Goal: Check status

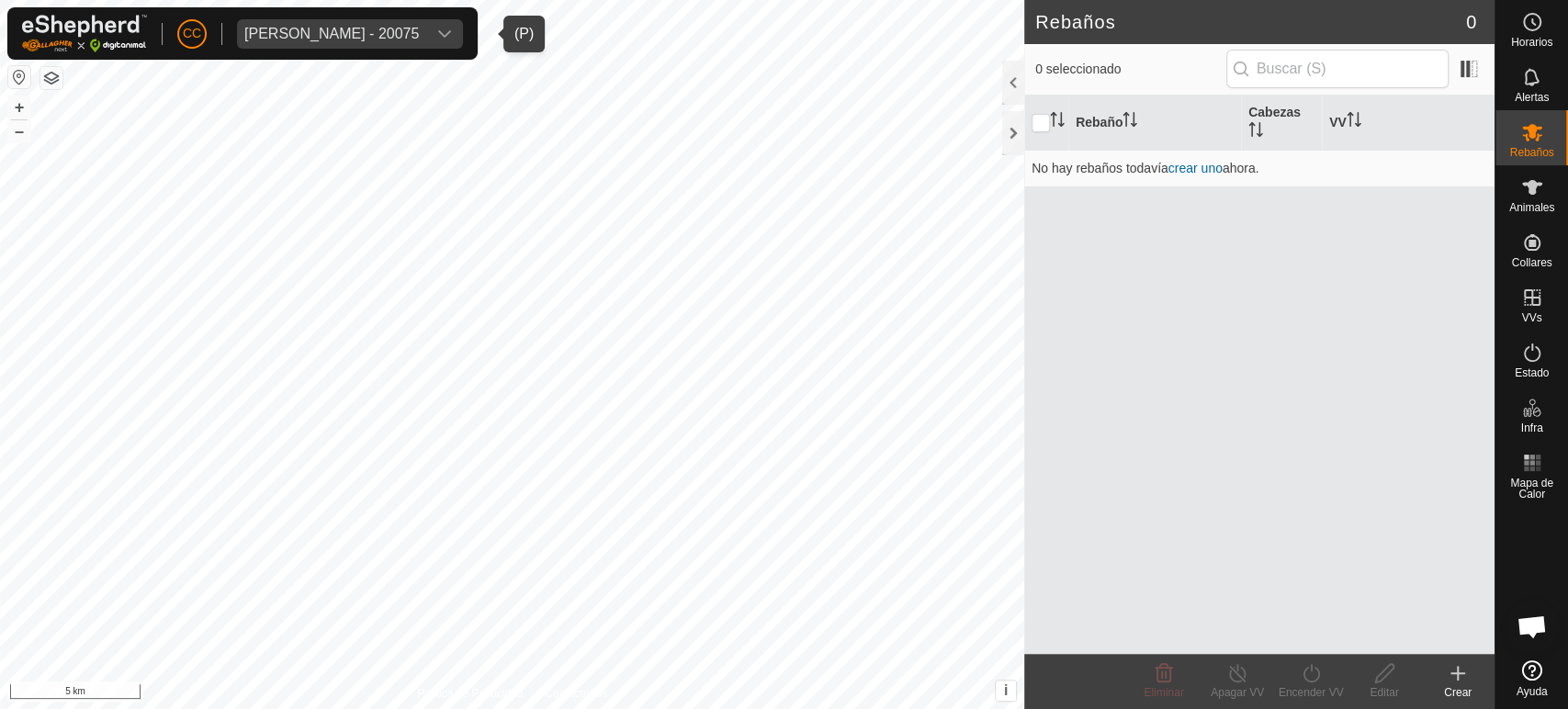
click at [342, 22] on span "[PERSON_NAME] - 20075" at bounding box center [331, 34] width 189 height 29
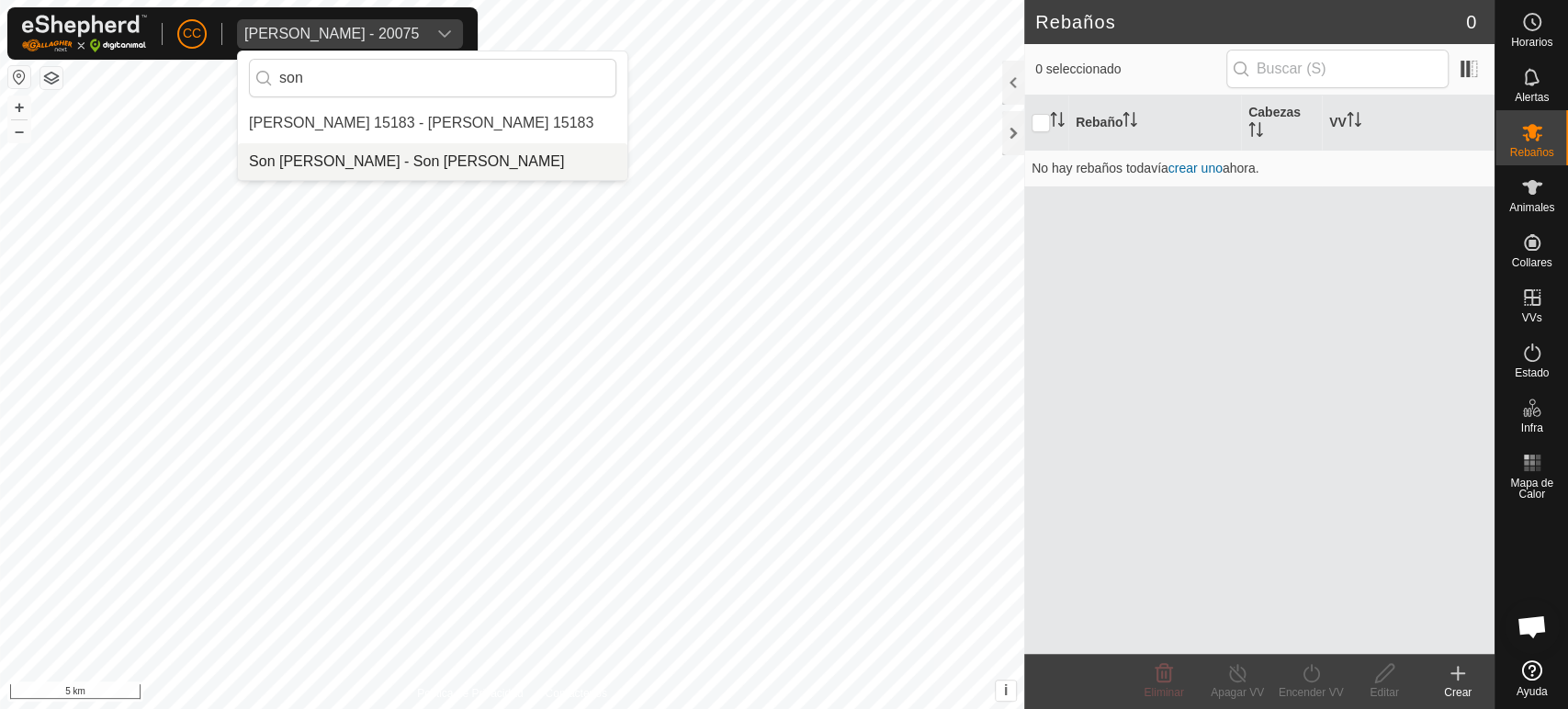
type input "son"
click at [362, 165] on li "Son [PERSON_NAME] - Son [PERSON_NAME]" at bounding box center [432, 161] width 389 height 37
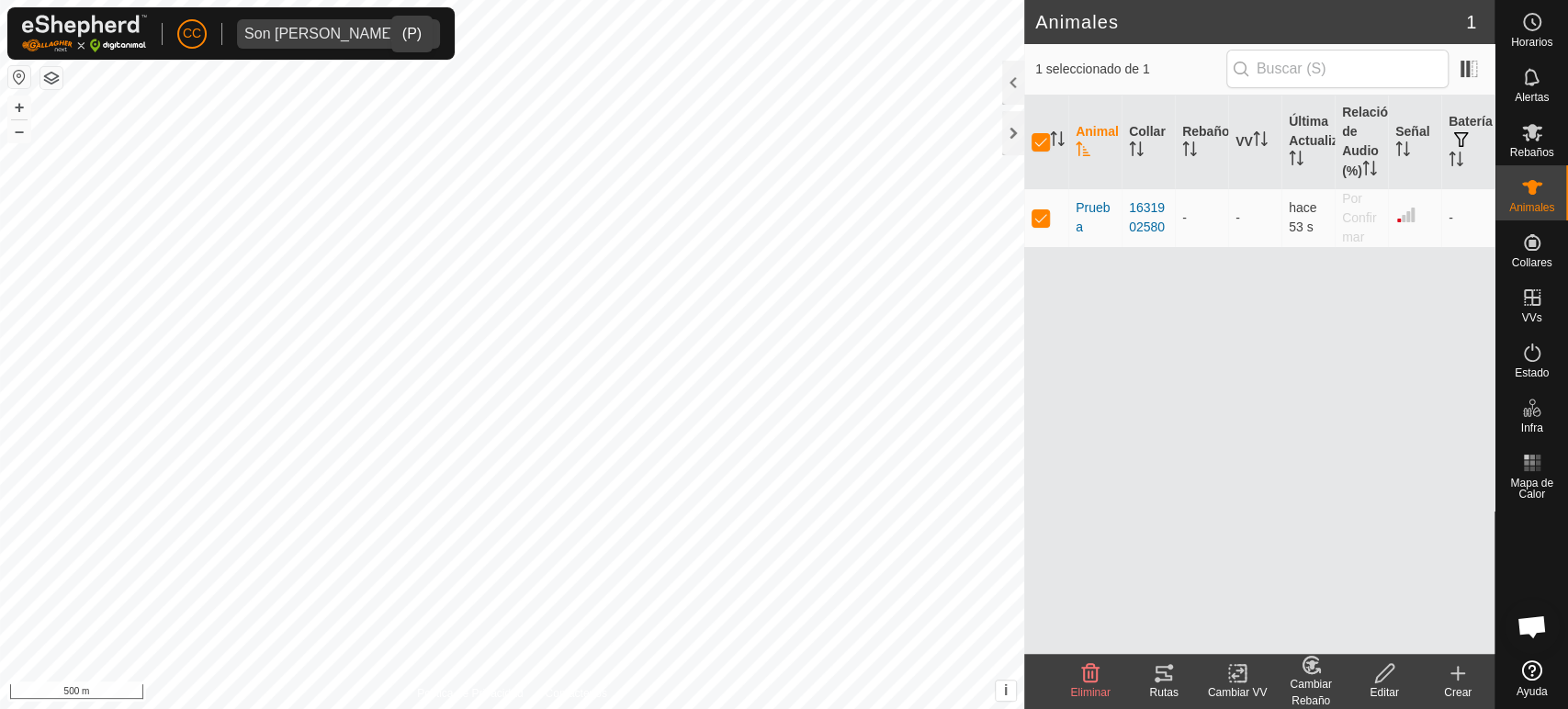
click at [1183, 682] on tracks-svg-icon at bounding box center [1163, 672] width 73 height 22
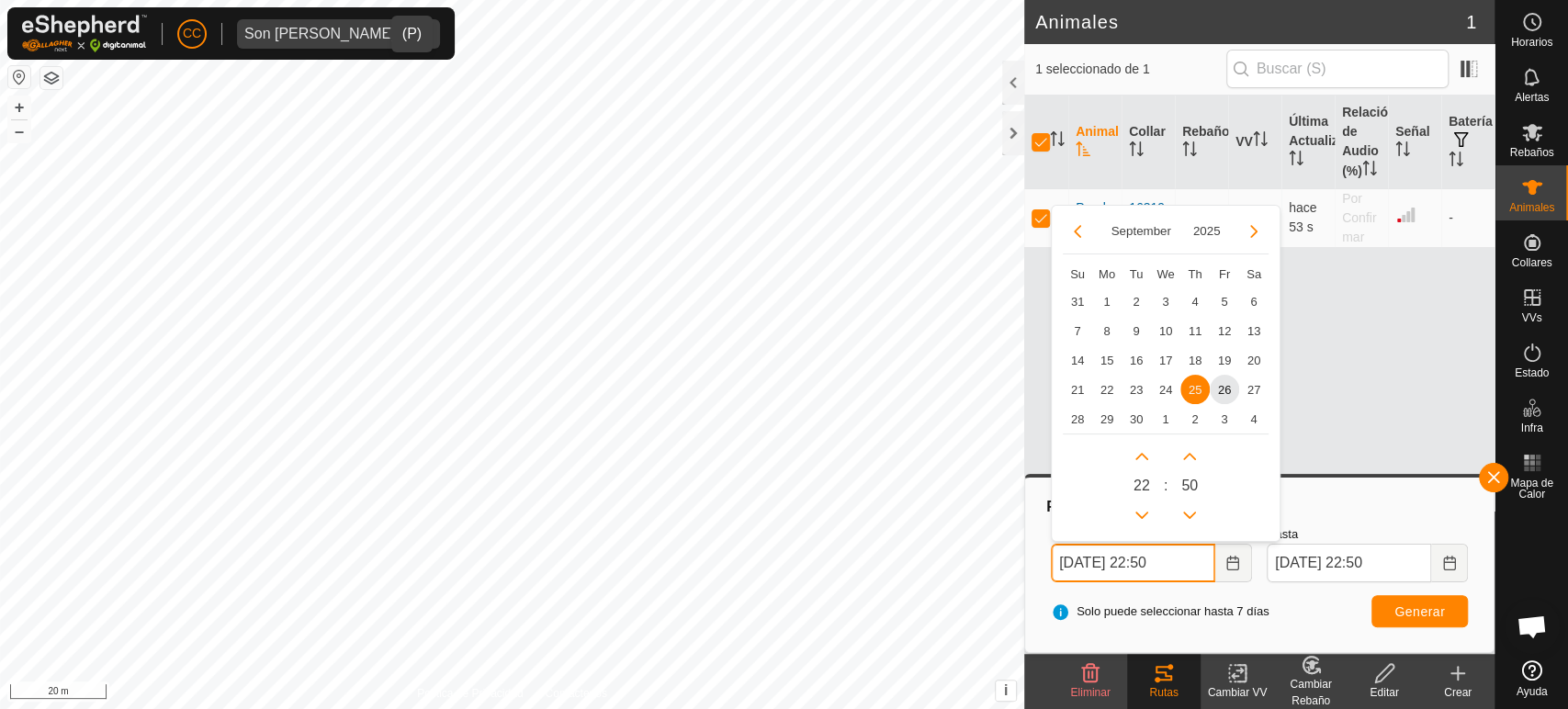
click at [1194, 545] on input "[DATE] 22:50" at bounding box center [1132, 563] width 164 height 39
click at [1219, 383] on span "26" at bounding box center [1224, 389] width 29 height 29
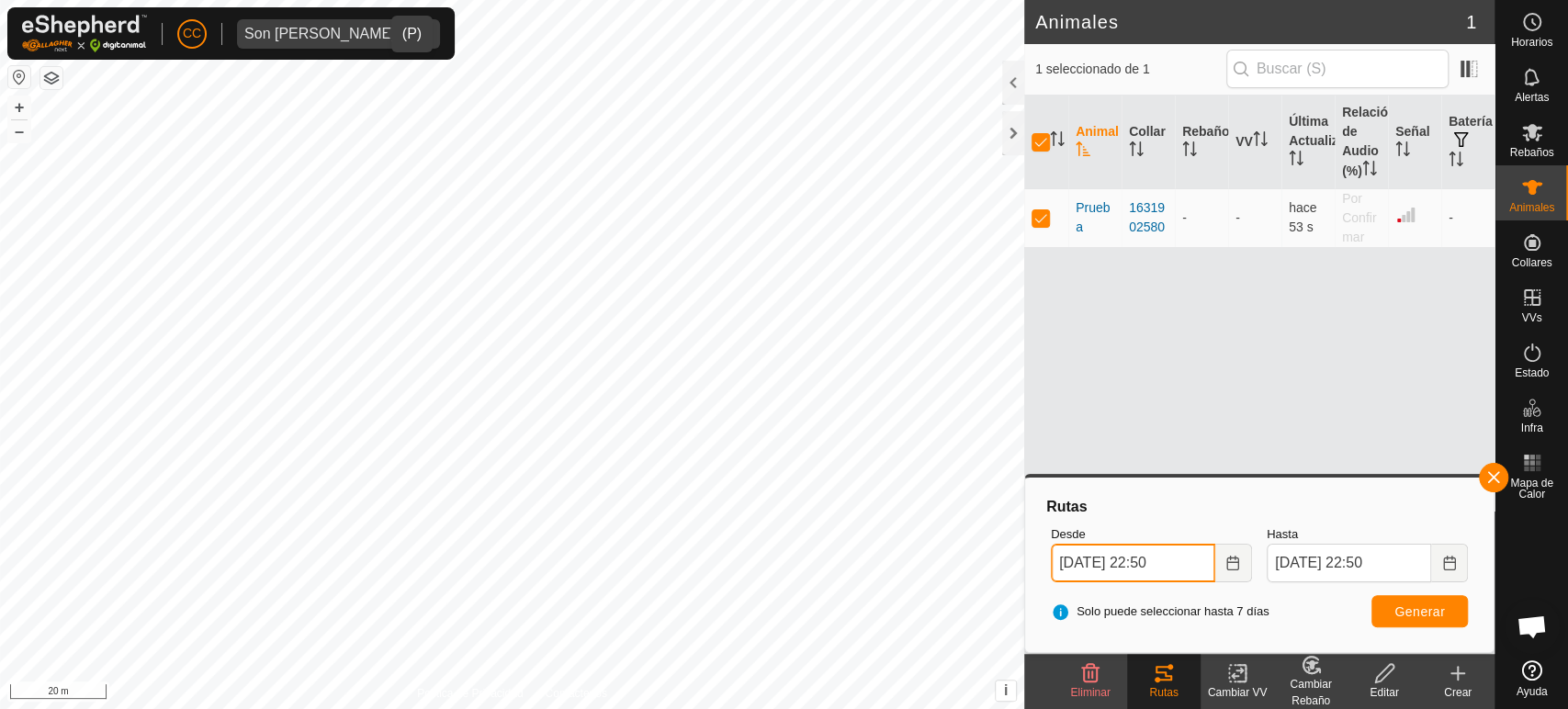
click at [1184, 549] on input "[DATE] 22:50" at bounding box center [1132, 563] width 164 height 39
type input "[DATE] 18:00"
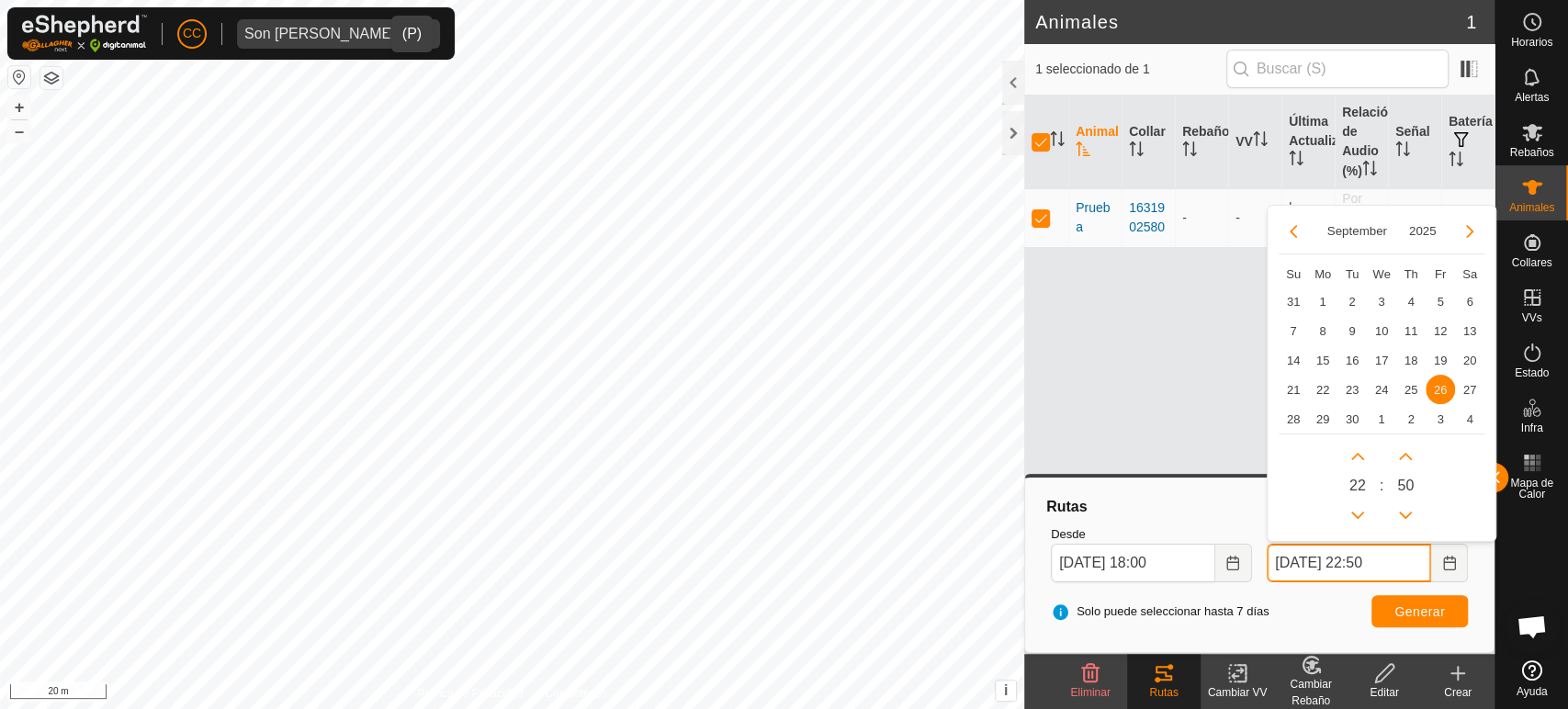
drag, startPoint x: 1410, startPoint y: 566, endPoint x: 1374, endPoint y: 570, distance: 36.2
click at [1374, 570] on input "[DATE] 22:50" at bounding box center [1349, 563] width 164 height 39
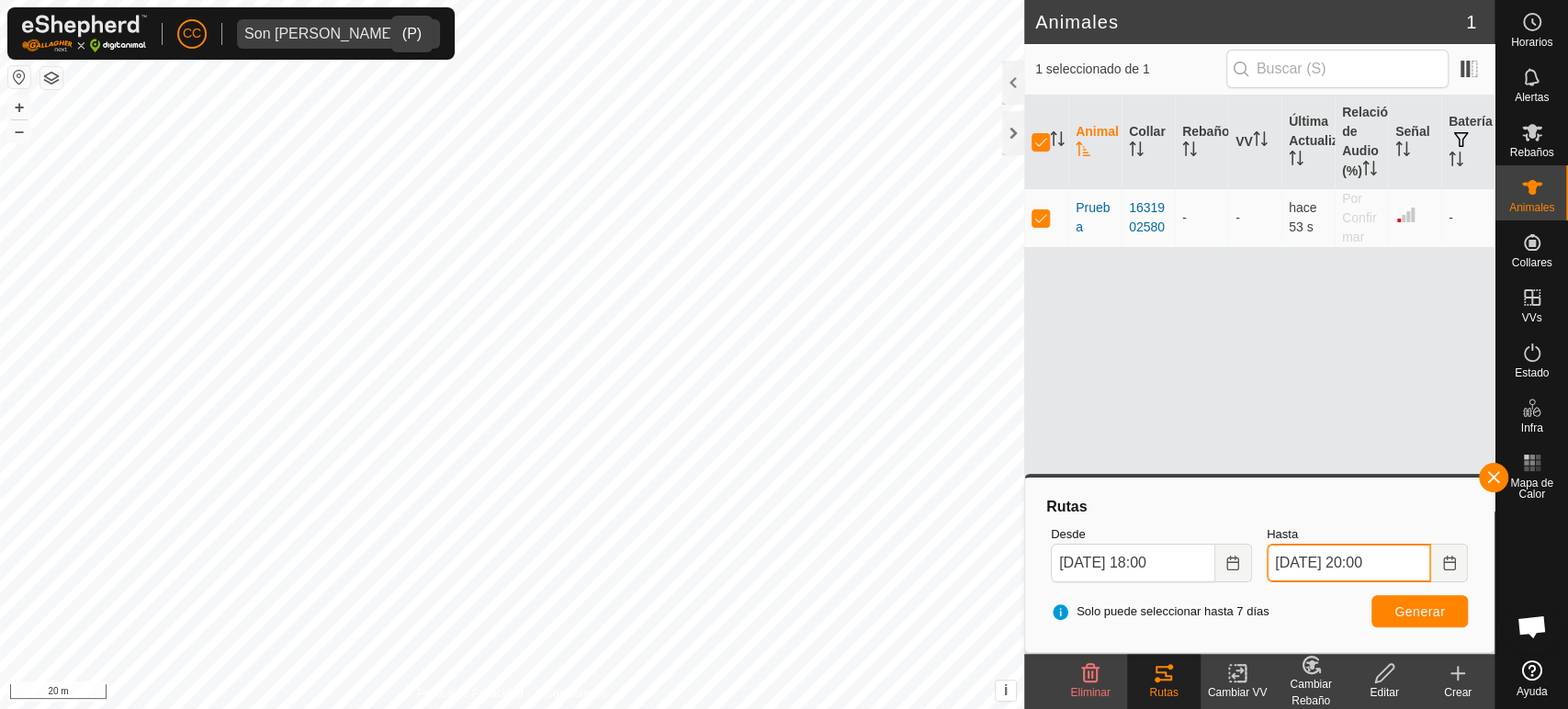
type input "[DATE] 20:00"
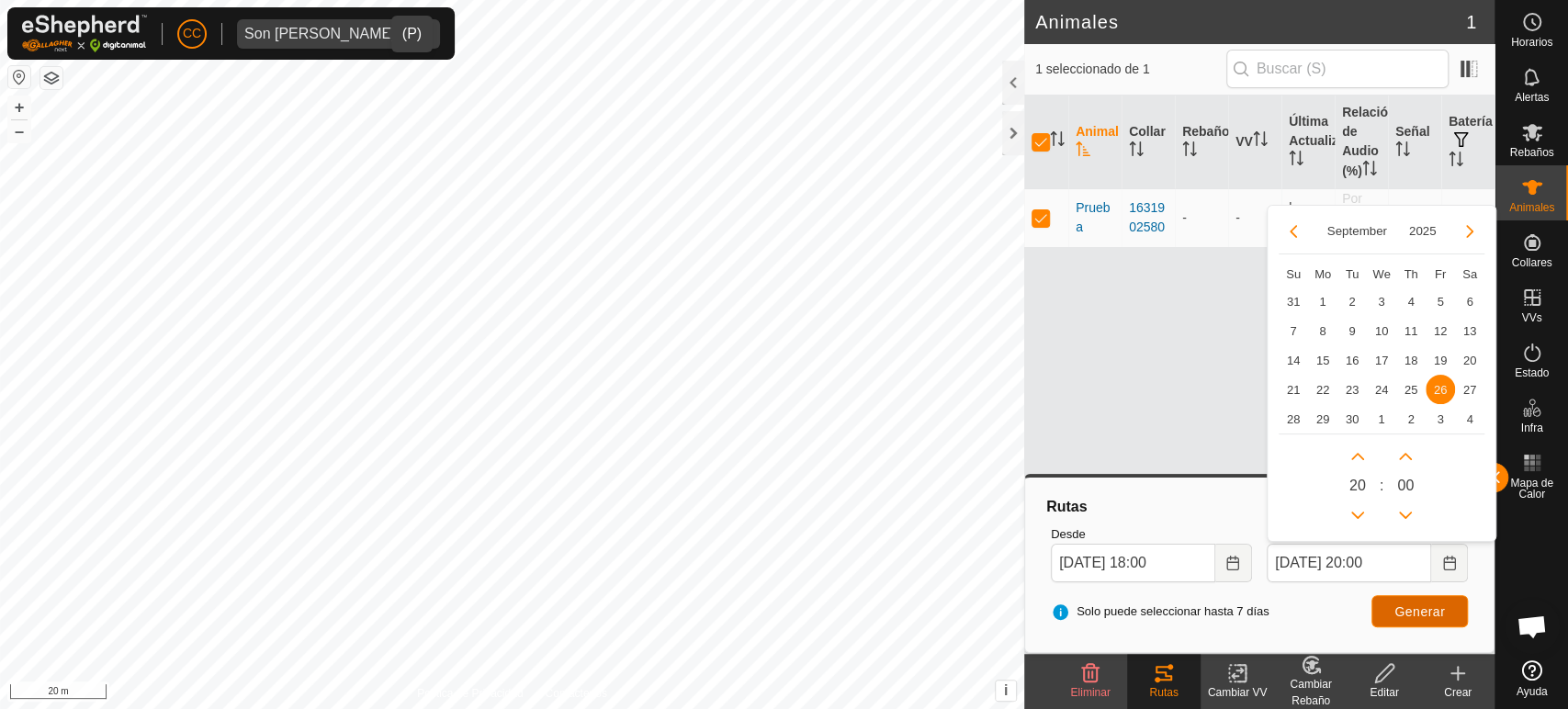
click at [1420, 608] on span "Generar" at bounding box center [1419, 610] width 50 height 14
